Goal: Register for event/course

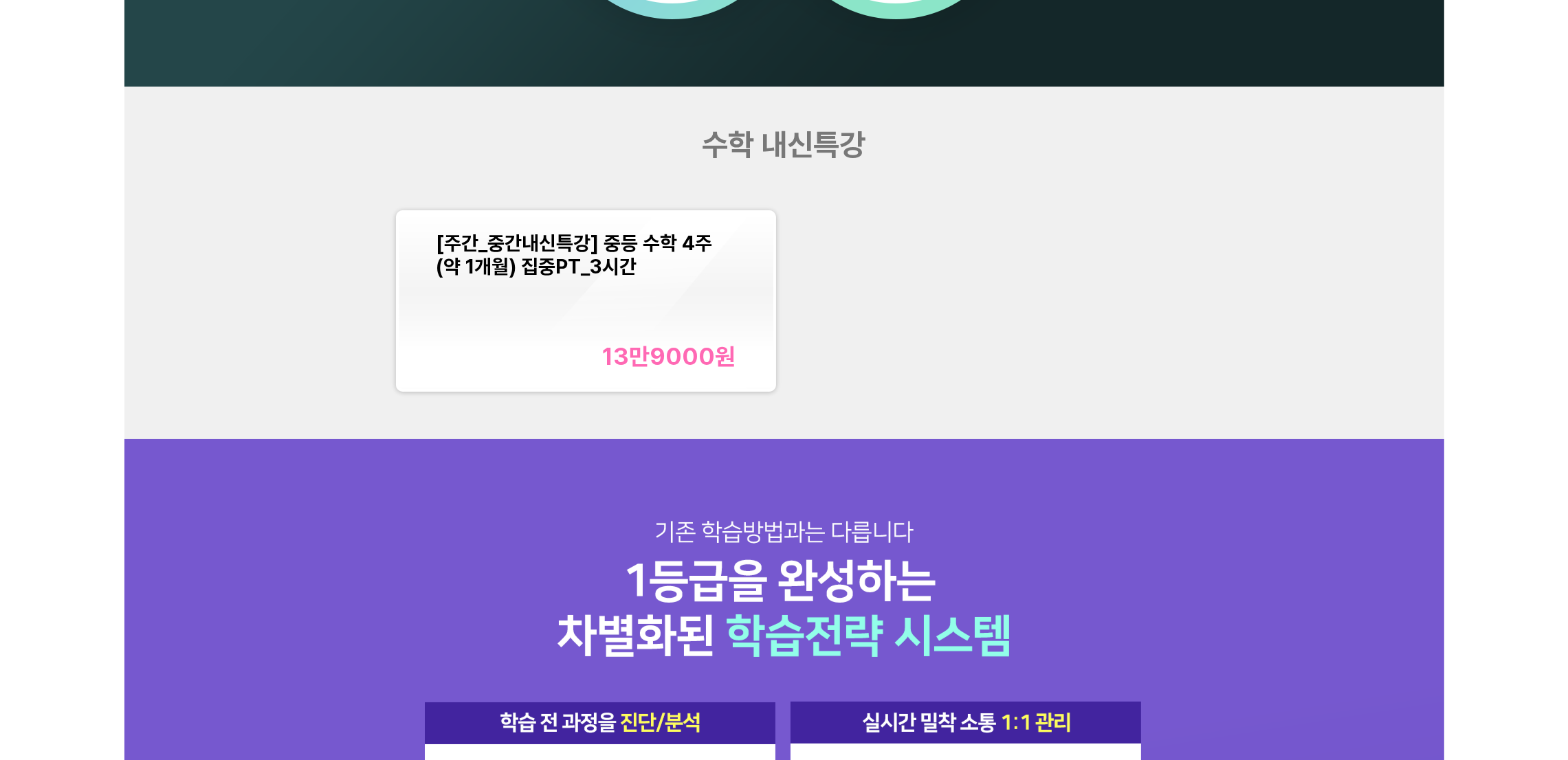
scroll to position [1545, 0]
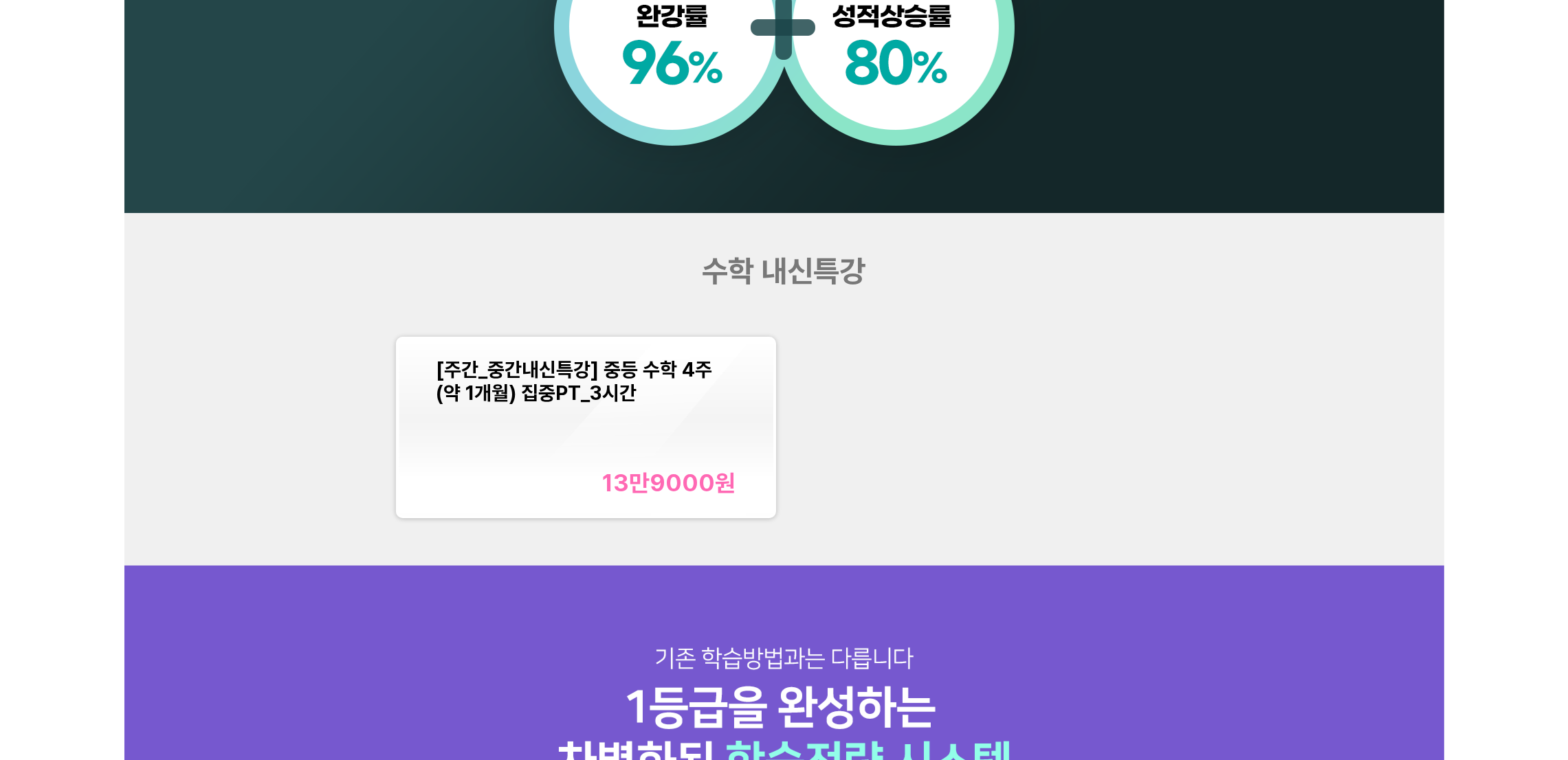
click at [1170, 240] on div "수학 내신특강 [주간_중간내신특강] 중등 수학 4주(약 1개월) 집중PT_3시간 13만9000 원" at bounding box center [784, 389] width 1320 height 352
click at [1112, 245] on div "수학 내신특강 [주간_중간내신특강] 중등 수학 4주(약 1개월) 집중PT_3시간 13만9000 원" at bounding box center [784, 389] width 1320 height 352
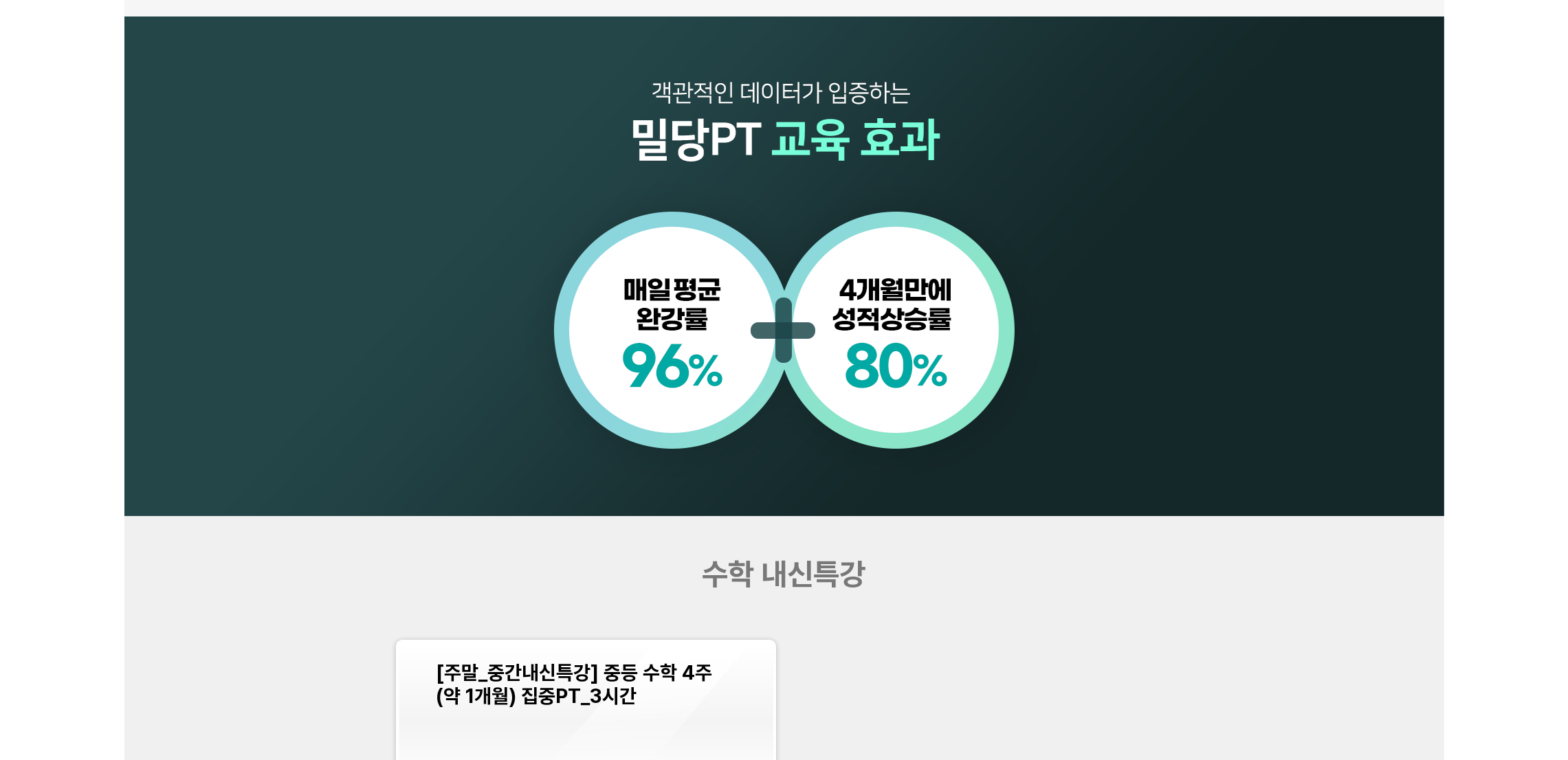
scroll to position [1339, 0]
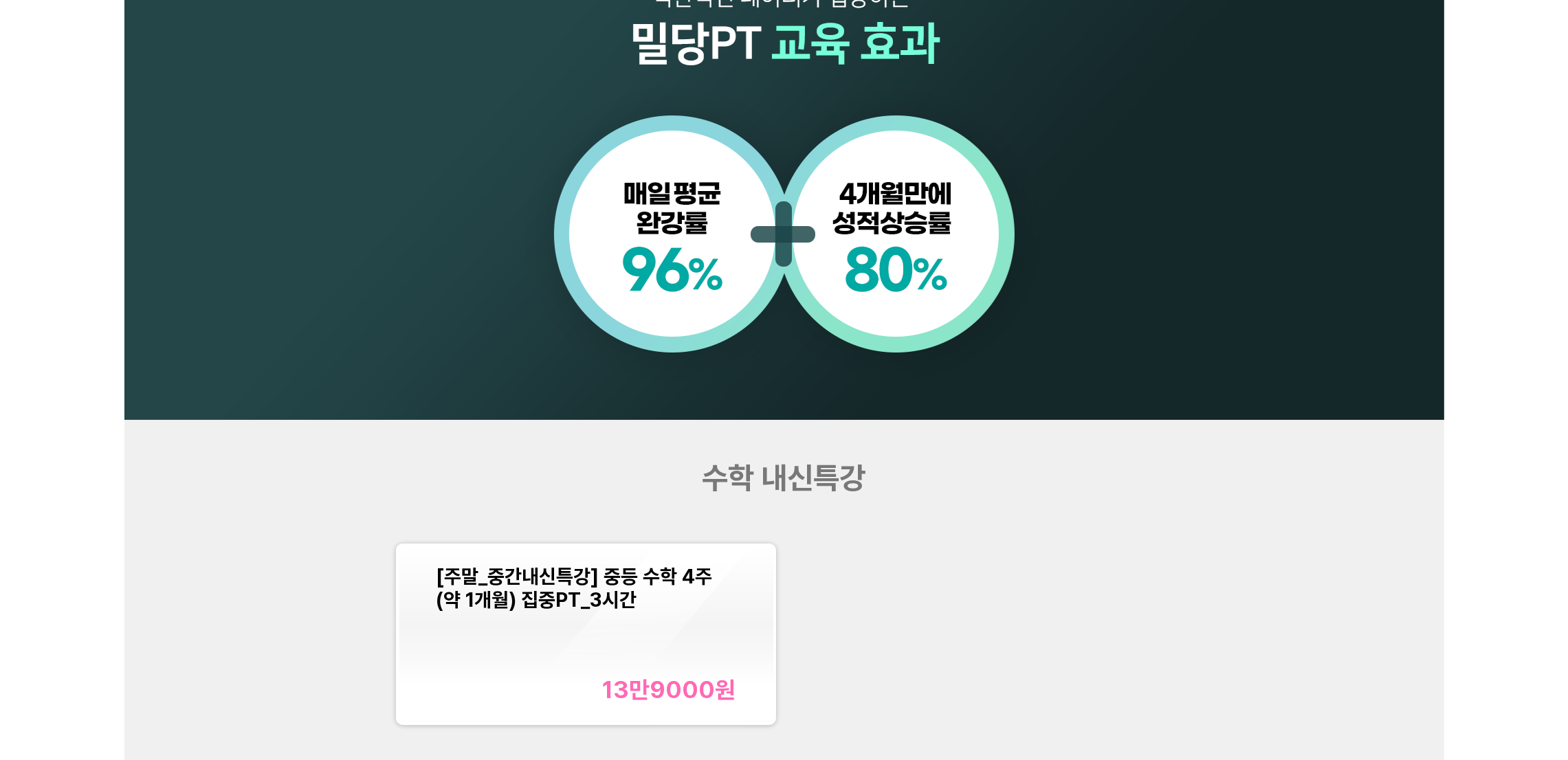
click at [1396, 494] on div "수학 내신특강 [주말_중간내신특강] 중등 수학 4주(약 1개월) 집중PT_3시간 13만9000 원" at bounding box center [784, 596] width 1320 height 352
drag, startPoint x: 1077, startPoint y: 707, endPoint x: 1075, endPoint y: 692, distance: 15.1
click at [1077, 707] on div "[주말_중간내신특강] 중등 수학 4주(약 1개월) 집중PT_3시간 13만9000 원" at bounding box center [784, 634] width 792 height 198
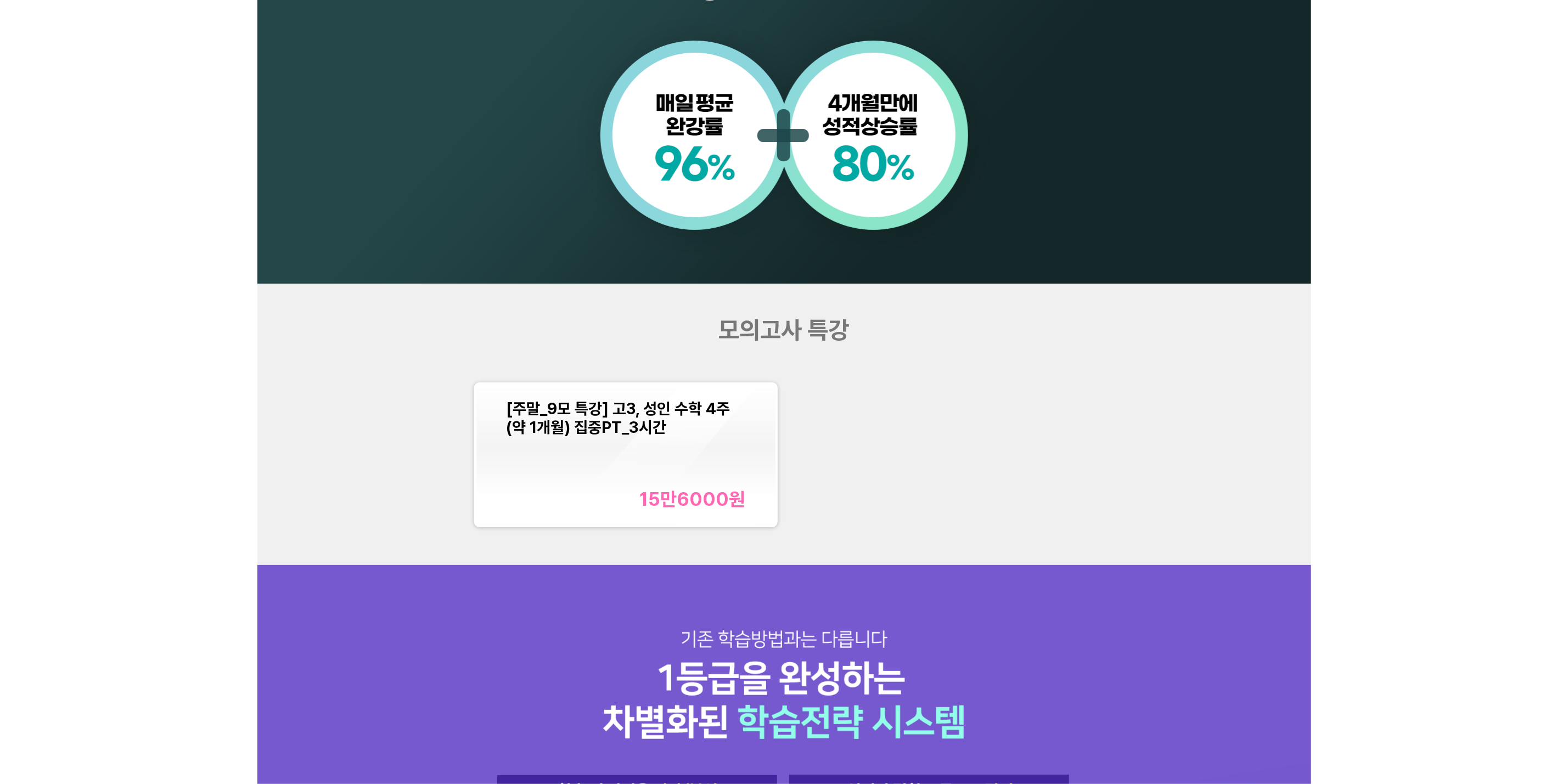
scroll to position [1235, 0]
